Goal: Information Seeking & Learning: Learn about a topic

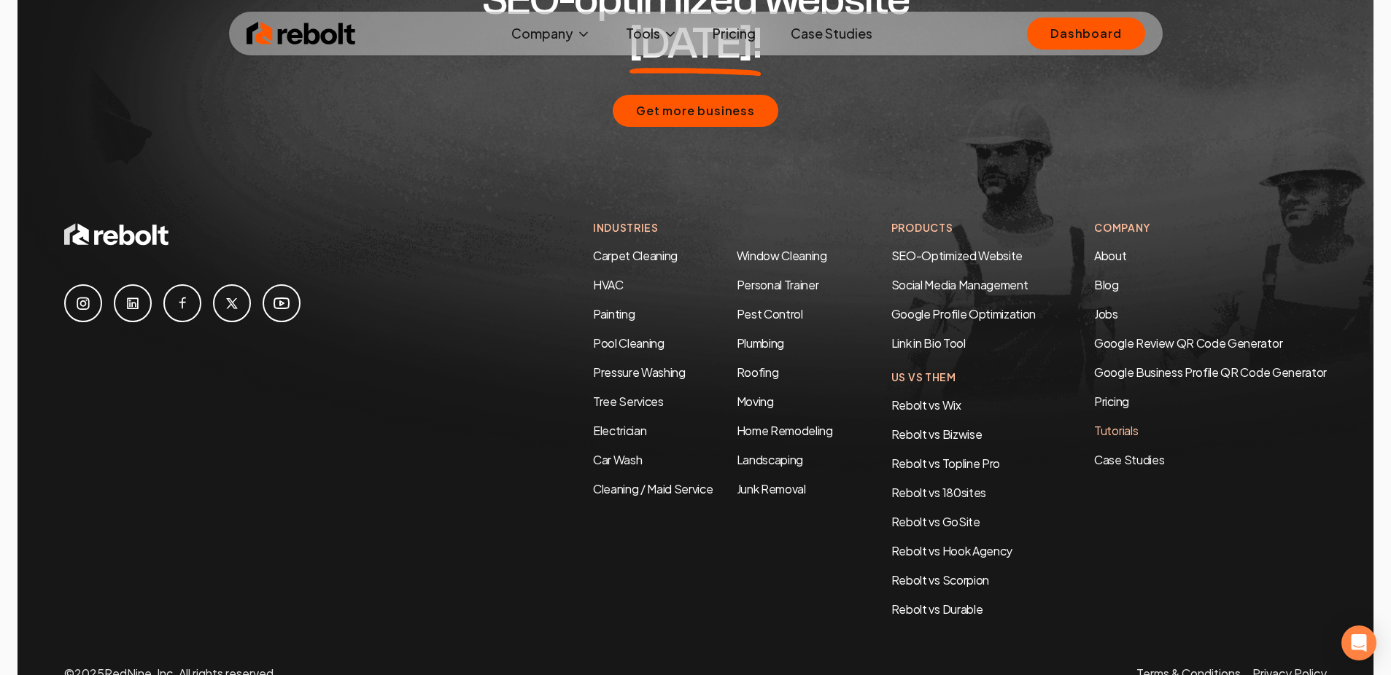
click at [1108, 422] on link "Tutorials" at bounding box center [1210, 431] width 233 height 18
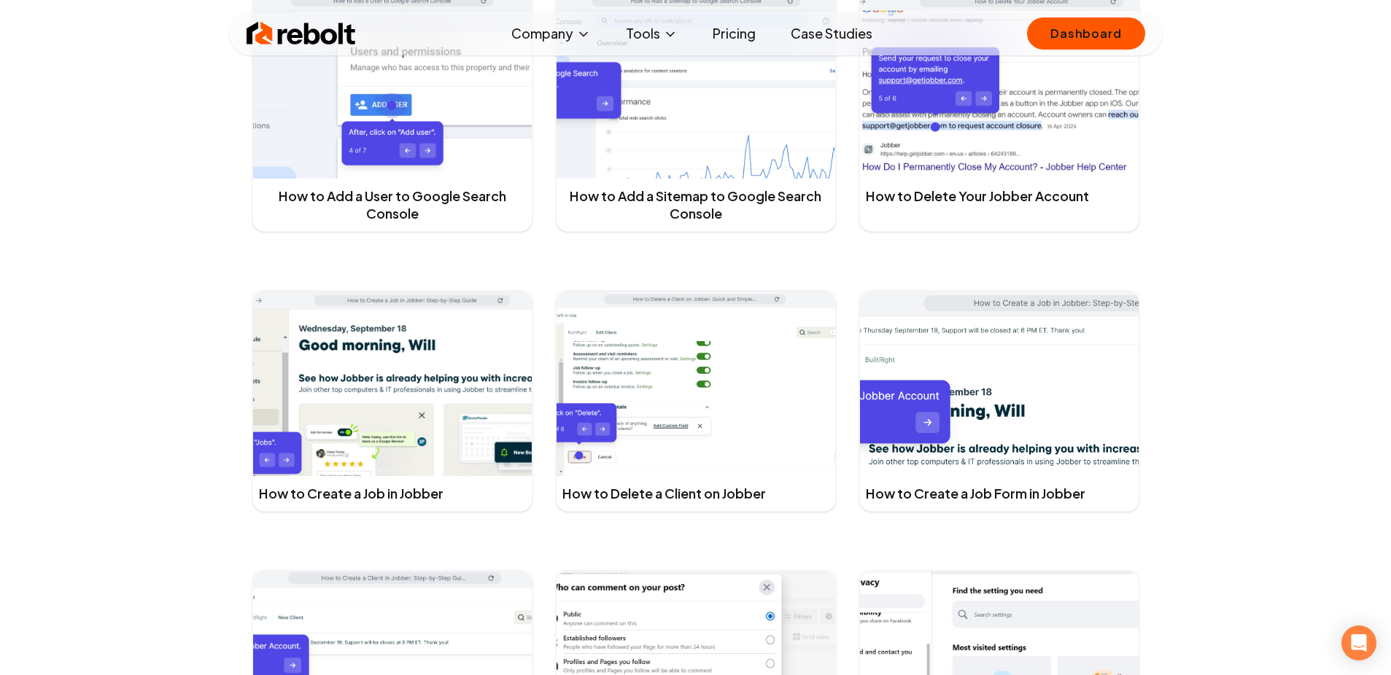
scroll to position [1268, 0]
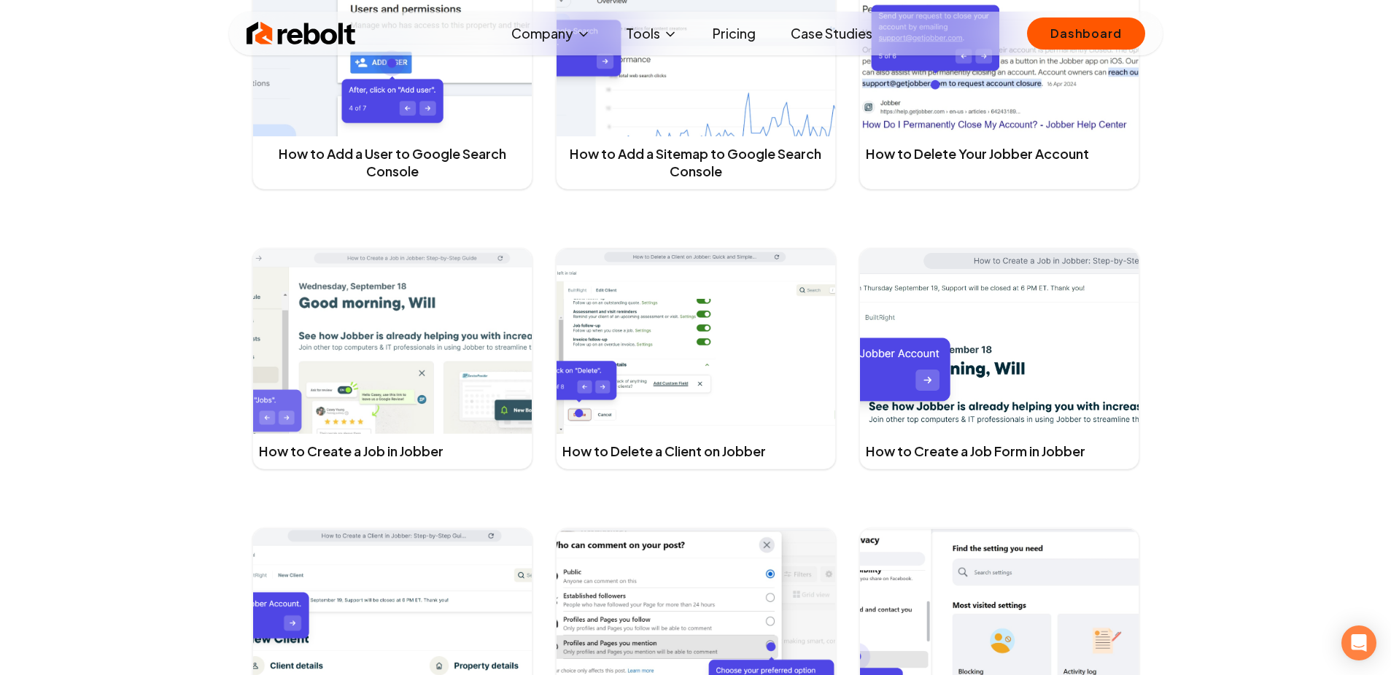
click at [357, 345] on img at bounding box center [392, 342] width 279 height 186
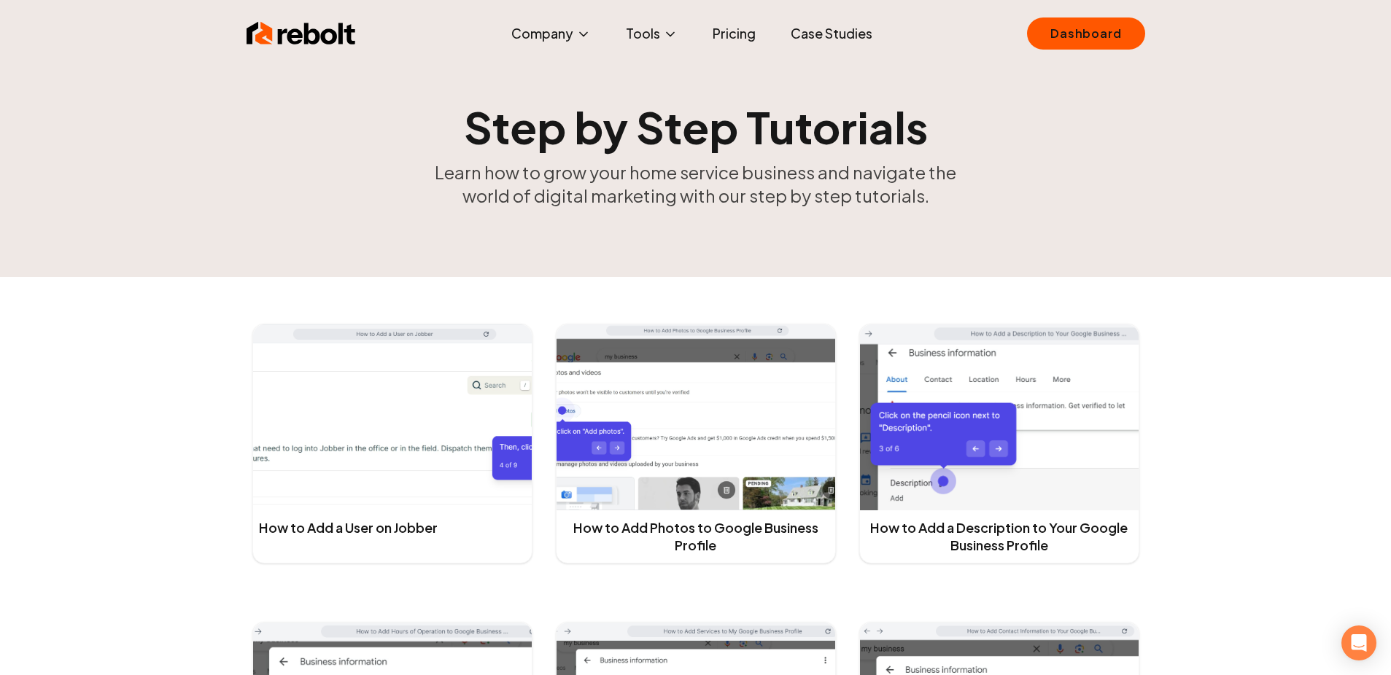
click at [824, 39] on link "Case Studies" at bounding box center [831, 33] width 105 height 29
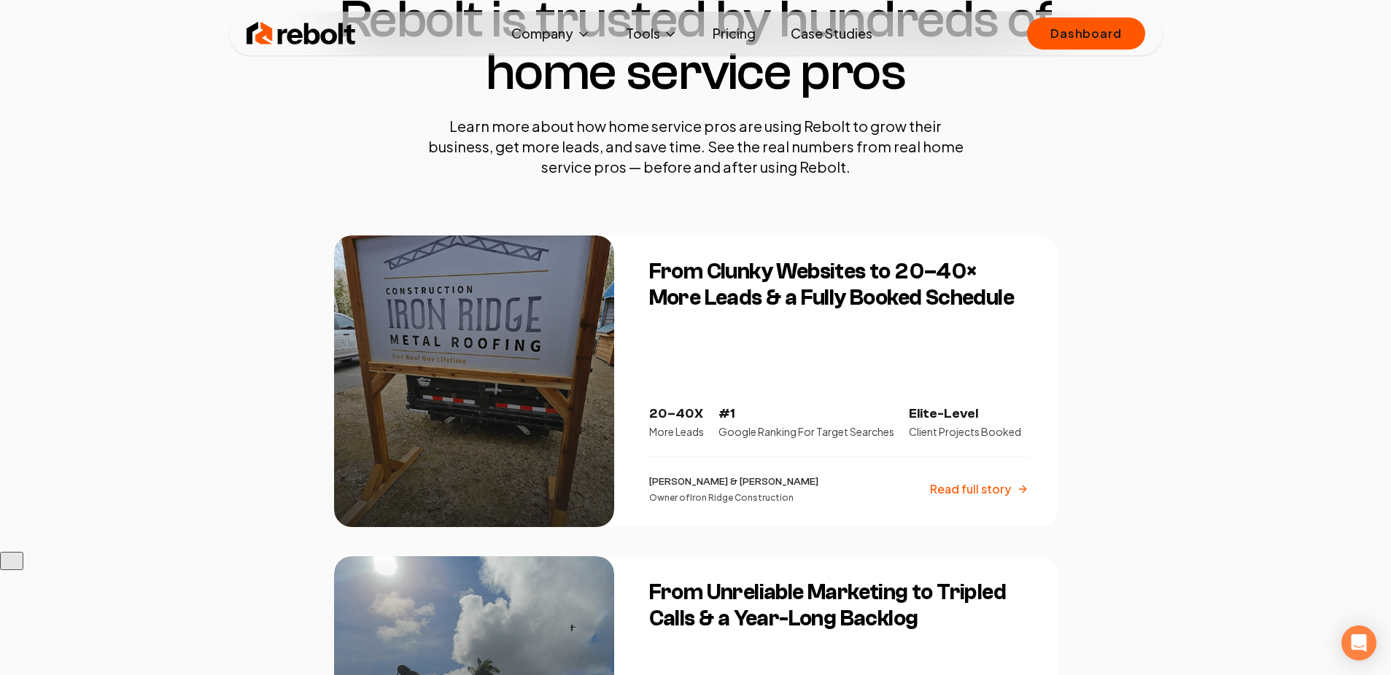
scroll to position [128, 0]
